Goal: Task Accomplishment & Management: Manage account settings

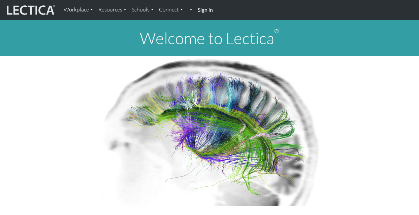
click at [202, 9] on strong "Sign in" at bounding box center [205, 9] width 15 height 6
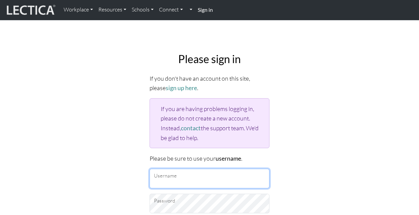
click at [166, 178] on input "Username" at bounding box center [210, 179] width 120 height 20
type input "amelia.peterson@lis.ac.uk"
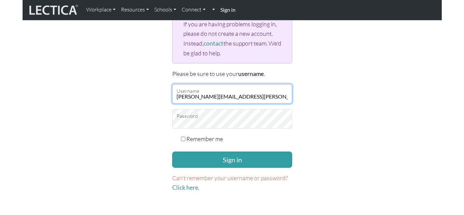
scroll to position [88, 0]
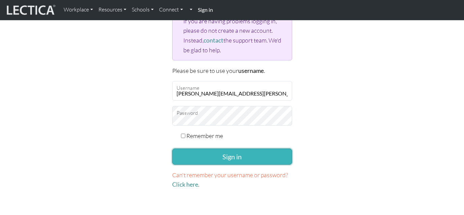
click at [195, 154] on button "Sign in" at bounding box center [232, 156] width 120 height 16
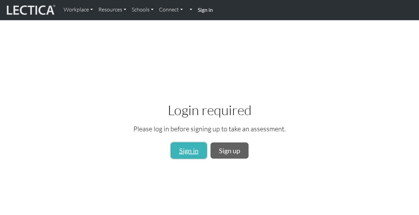
click at [196, 151] on link "Sign in" at bounding box center [189, 150] width 36 height 16
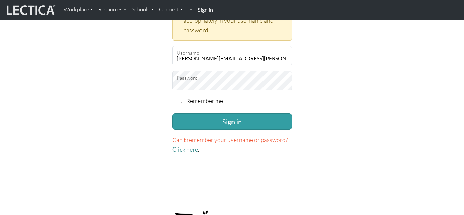
scroll to position [188, 0]
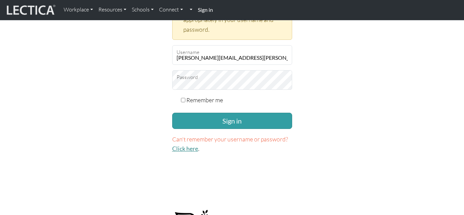
click at [192, 147] on link "Click here" at bounding box center [185, 148] width 26 height 7
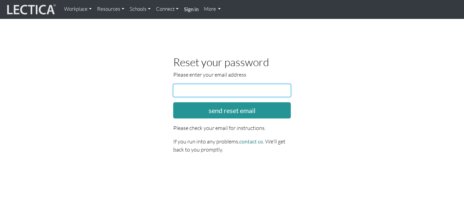
click at [213, 92] on input "email" at bounding box center [232, 90] width 118 height 13
type input "[PERSON_NAME][EMAIL_ADDRESS][PERSON_NAME][DOMAIN_NAME]"
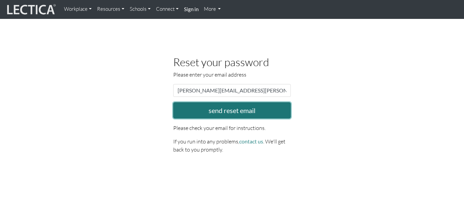
click at [218, 112] on button "send reset email" at bounding box center [232, 110] width 118 height 16
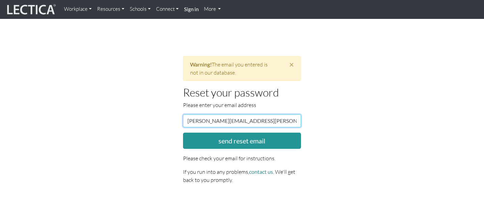
drag, startPoint x: 261, startPoint y: 121, endPoint x: 170, endPoint y: 120, distance: 91.0
click at [170, 120] on div "× Warning! The email you entered is not in our database. Reset your password Pl…" at bounding box center [242, 122] width 384 height 133
type input "ameliakmpeterson@gmail.com"
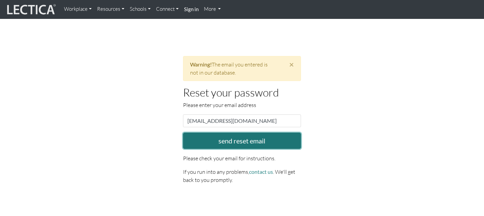
click at [211, 141] on button "send reset email" at bounding box center [242, 140] width 118 height 16
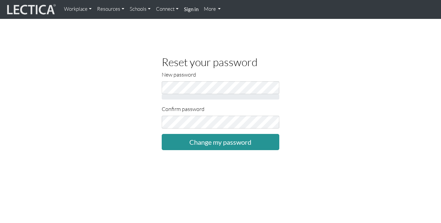
click at [140, 92] on div "Reset your password New password Confirm password Change my password" at bounding box center [221, 103] width 384 height 94
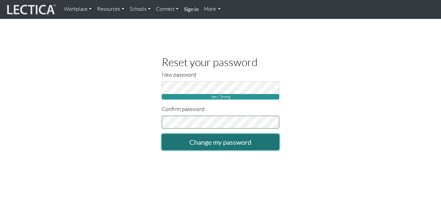
click at [218, 143] on input "Change my password" at bounding box center [221, 142] width 118 height 16
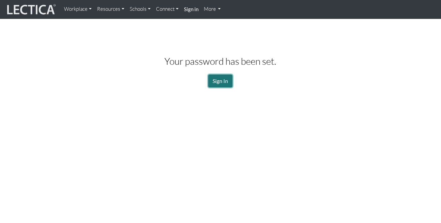
click at [220, 80] on link "Sign In" at bounding box center [220, 80] width 24 height 13
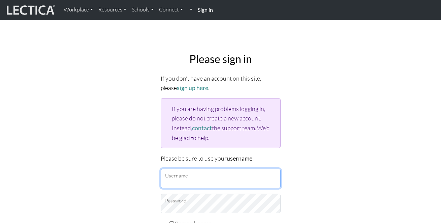
click at [173, 174] on input "Username" at bounding box center [221, 179] width 120 height 20
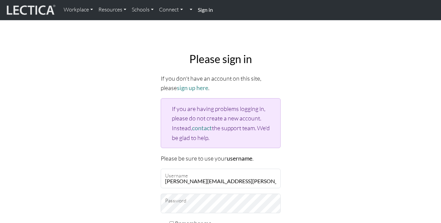
click at [345, 84] on div "Please sign in If you don't have an account on this site, please sign up here .…" at bounding box center [221, 164] width 384 height 235
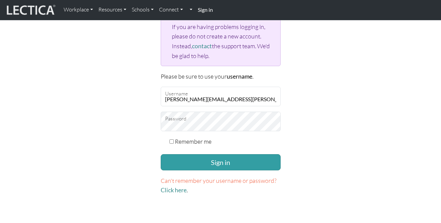
scroll to position [90, 0]
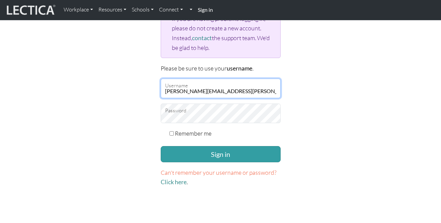
click at [200, 94] on input "[PERSON_NAME][EMAIL_ADDRESS][PERSON_NAME][DOMAIN_NAME]" at bounding box center [221, 89] width 120 height 20
drag, startPoint x: 236, startPoint y: 91, endPoint x: 140, endPoint y: 87, distance: 96.1
click at [140, 87] on div "Please sign in If you don't have an account on this site, please sign up here .…" at bounding box center [221, 74] width 384 height 235
type input "AKMPeterson"
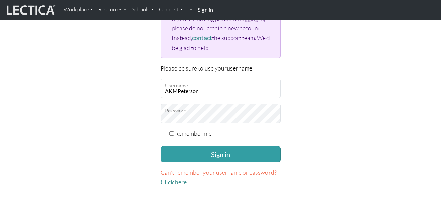
click at [86, 94] on div "Please sign in If you don't have an account on this site, please sign up here .…" at bounding box center [221, 74] width 384 height 235
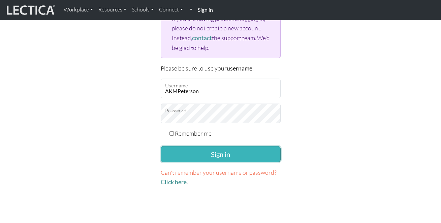
click at [211, 155] on button "Sign in" at bounding box center [221, 154] width 120 height 16
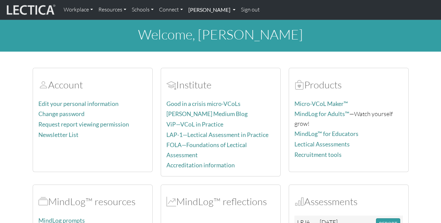
click at [213, 10] on link "Amelia Peterson" at bounding box center [212, 10] width 53 height 14
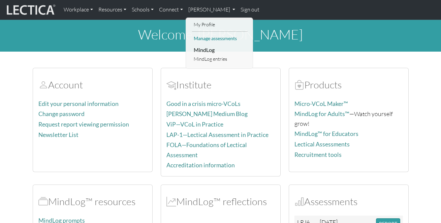
click at [215, 36] on link "Manage assessments" at bounding box center [220, 38] width 56 height 8
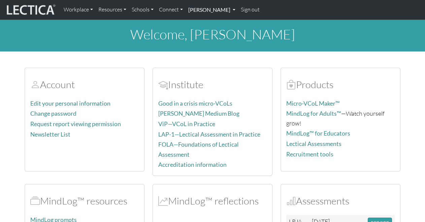
click at [220, 10] on link "Amelia Peterson" at bounding box center [212, 10] width 53 height 14
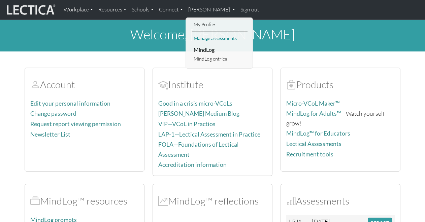
click at [209, 39] on link "Manage assessments" at bounding box center [220, 38] width 56 height 8
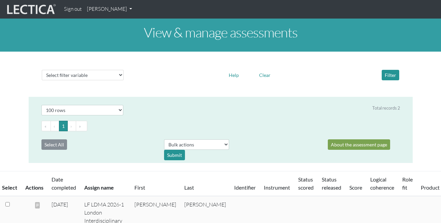
select select "100"
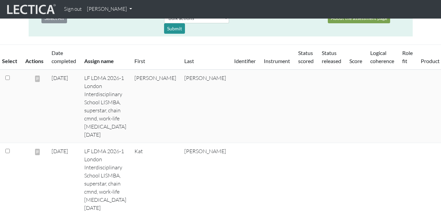
scroll to position [126, 0]
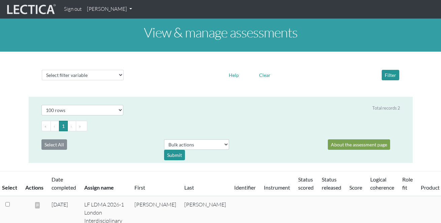
select select "100"
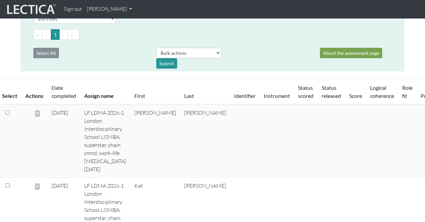
scroll to position [93, 0]
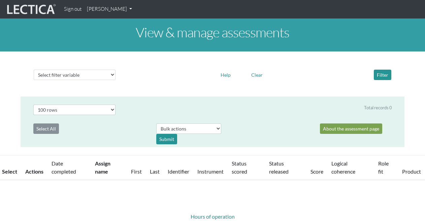
select select "100"
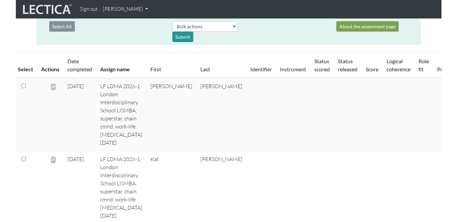
scroll to position [145, 0]
